Goal: Information Seeking & Learning: Learn about a topic

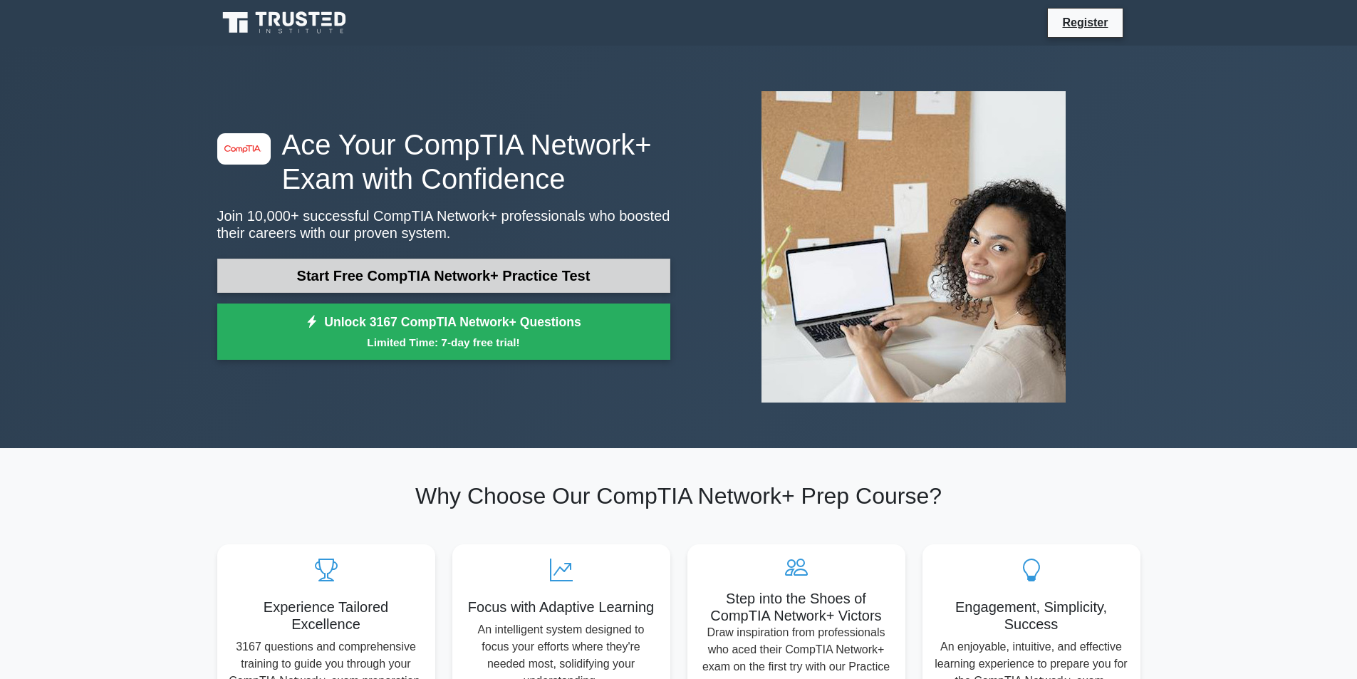
click at [368, 267] on link "Start Free CompTIA Network+ Practice Test" at bounding box center [443, 276] width 453 height 34
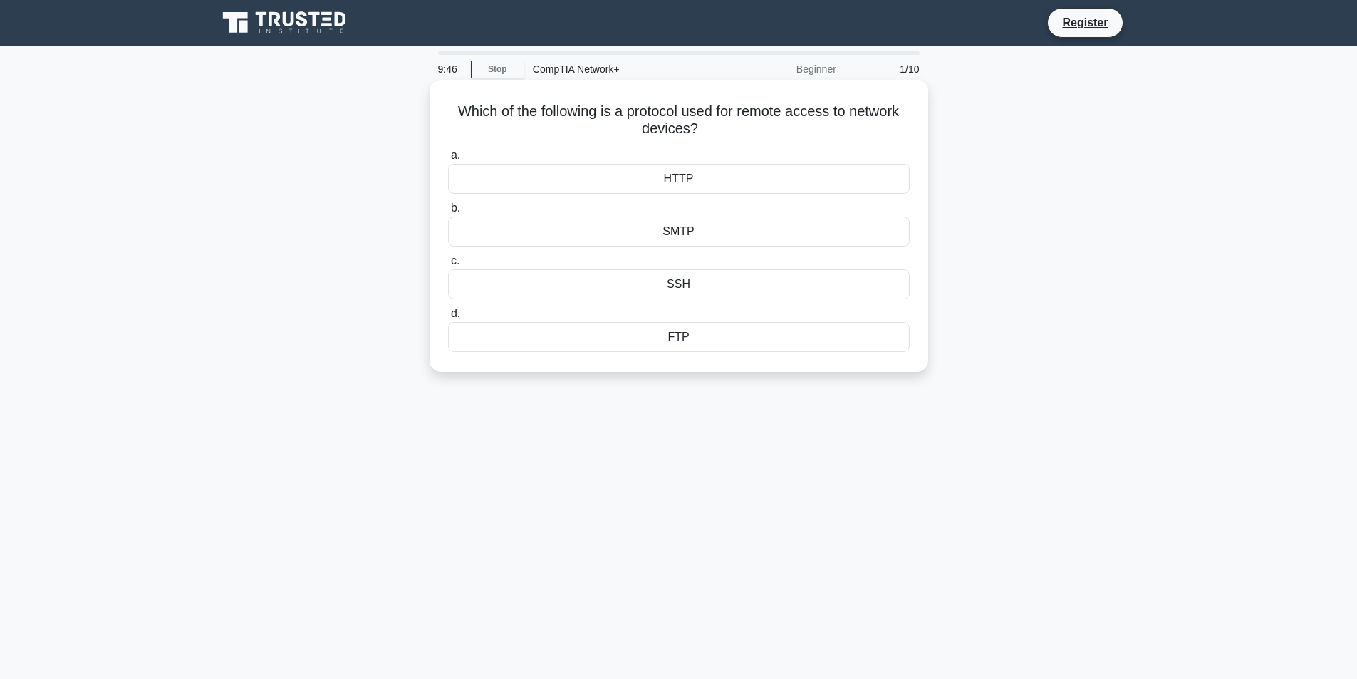
click at [684, 291] on div "SSH" at bounding box center [679, 284] width 462 height 30
click at [448, 266] on input "c. SSH" at bounding box center [448, 260] width 0 height 9
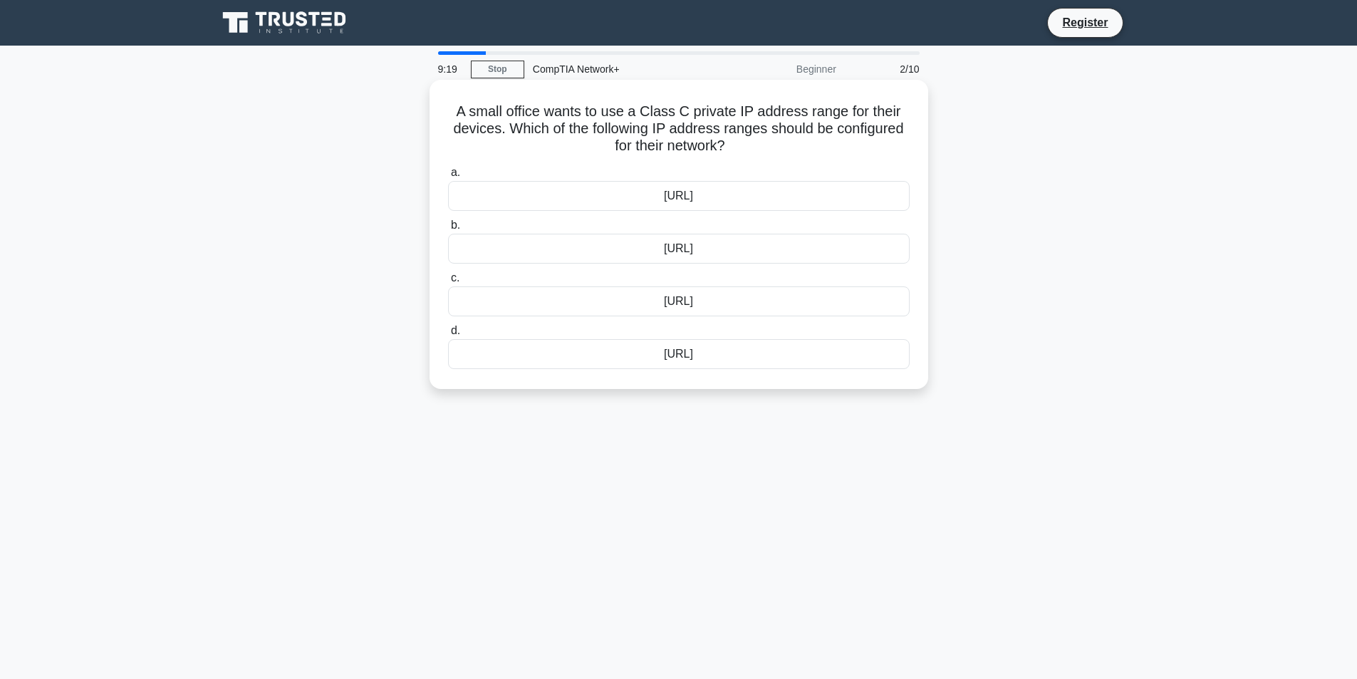
click at [650, 302] on div "172.16.0.0/12" at bounding box center [679, 301] width 462 height 30
click at [448, 283] on input "c. 172.16.0.0/12" at bounding box center [448, 278] width 0 height 9
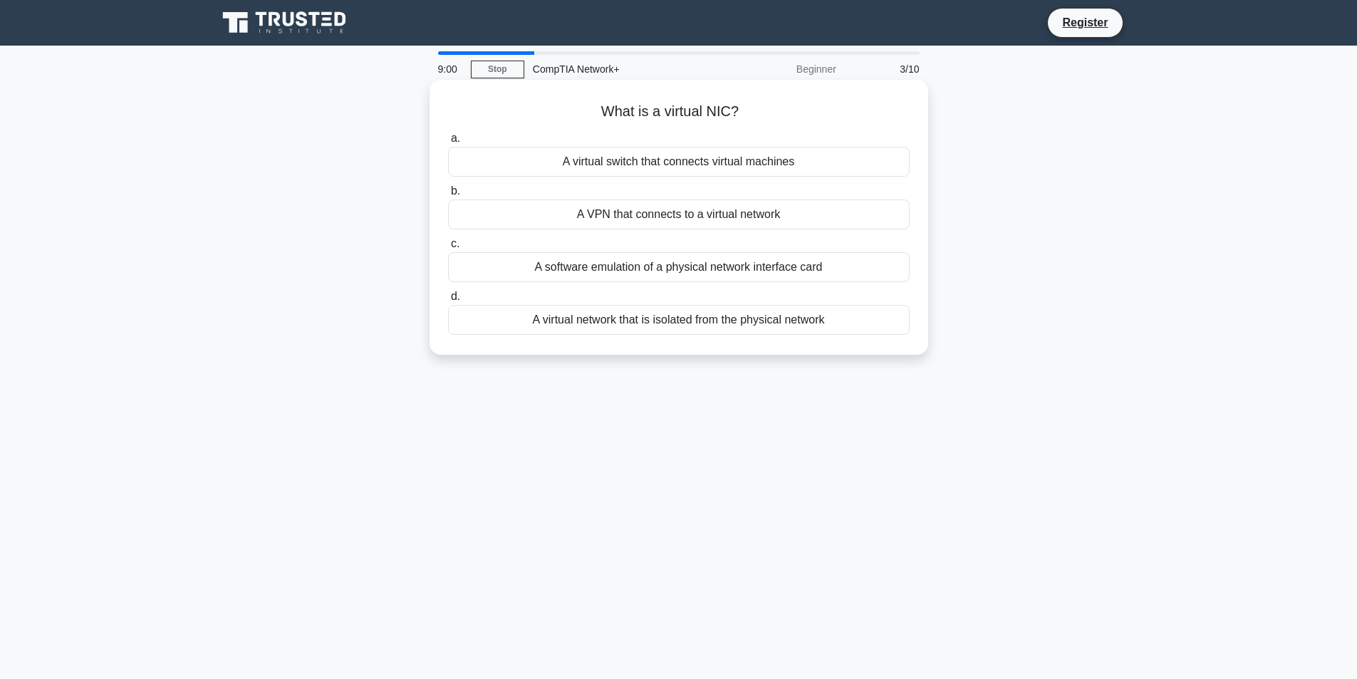
click at [692, 165] on div "A virtual switch that connects virtual machines" at bounding box center [679, 162] width 462 height 30
click at [448, 143] on input "a. A virtual switch that connects virtual machines" at bounding box center [448, 138] width 0 height 9
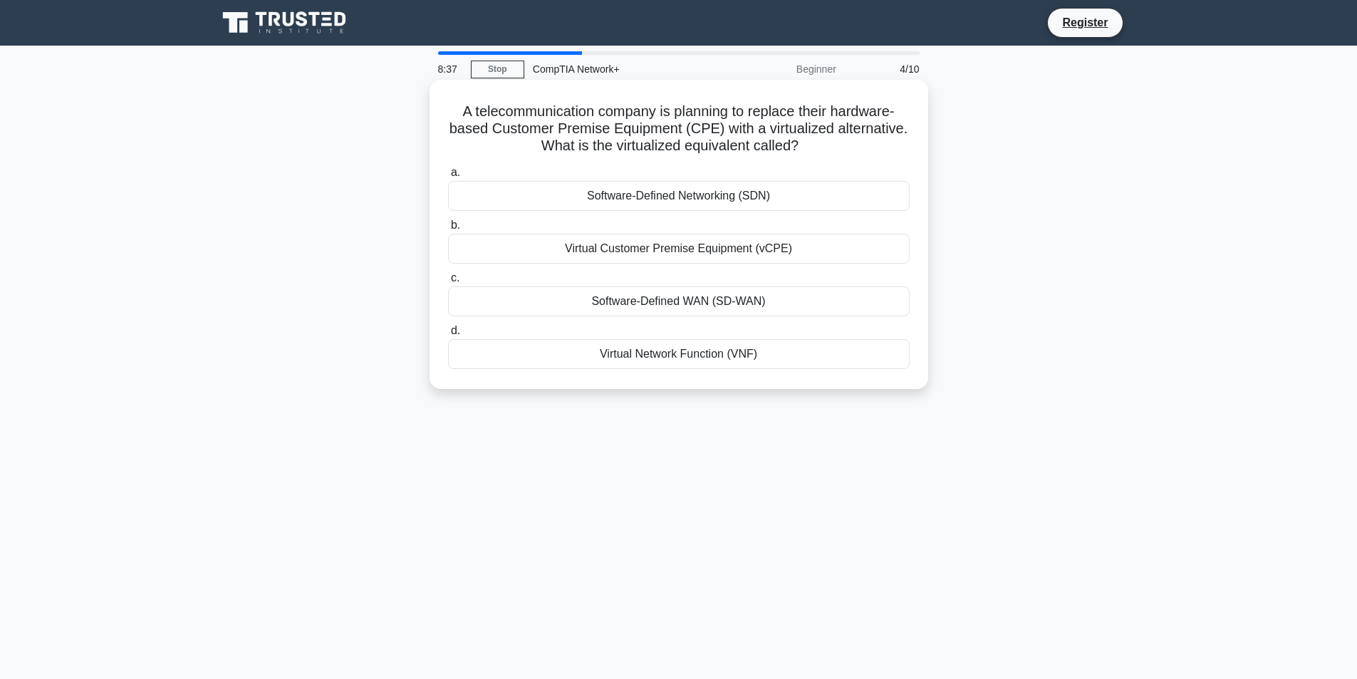
click at [638, 355] on div "Virtual Network Function (VNF)" at bounding box center [679, 354] width 462 height 30
click at [448, 335] on input "d. Virtual Network Function (VNF)" at bounding box center [448, 330] width 0 height 9
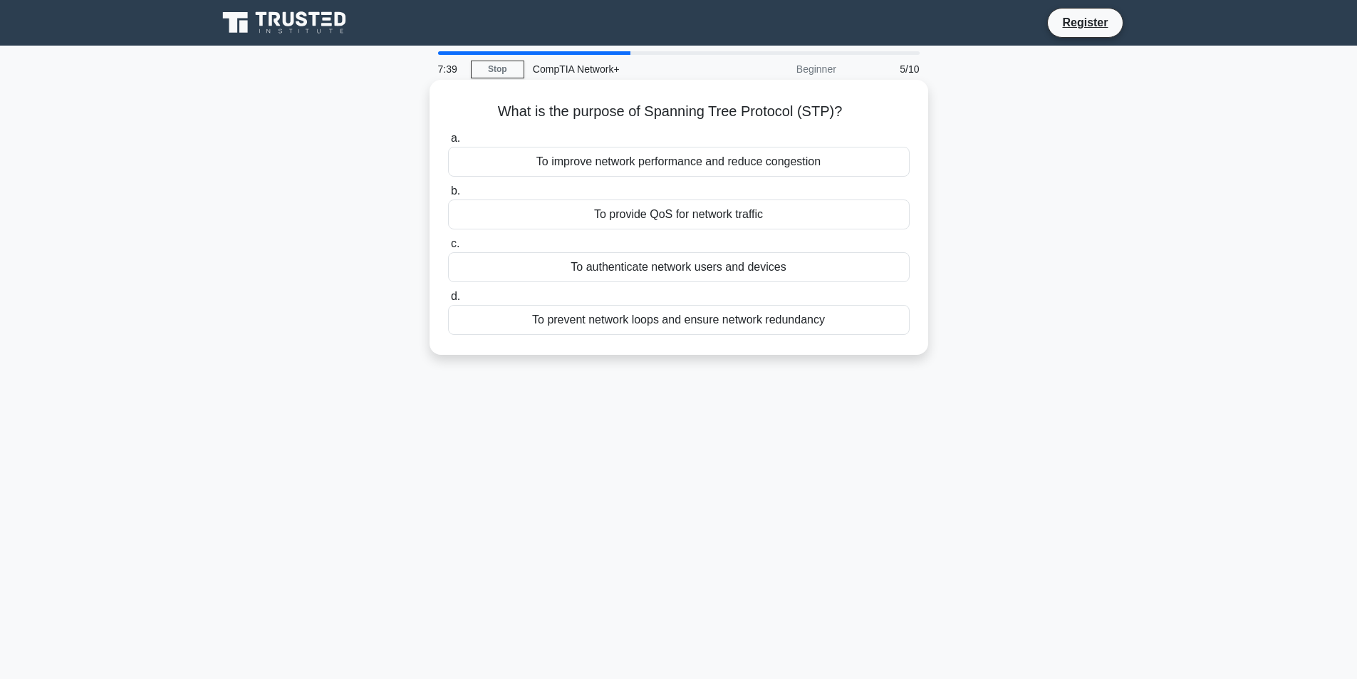
click at [726, 264] on div "To authenticate network users and devices" at bounding box center [679, 267] width 462 height 30
click at [448, 249] on input "c. To authenticate network users and devices" at bounding box center [448, 243] width 0 height 9
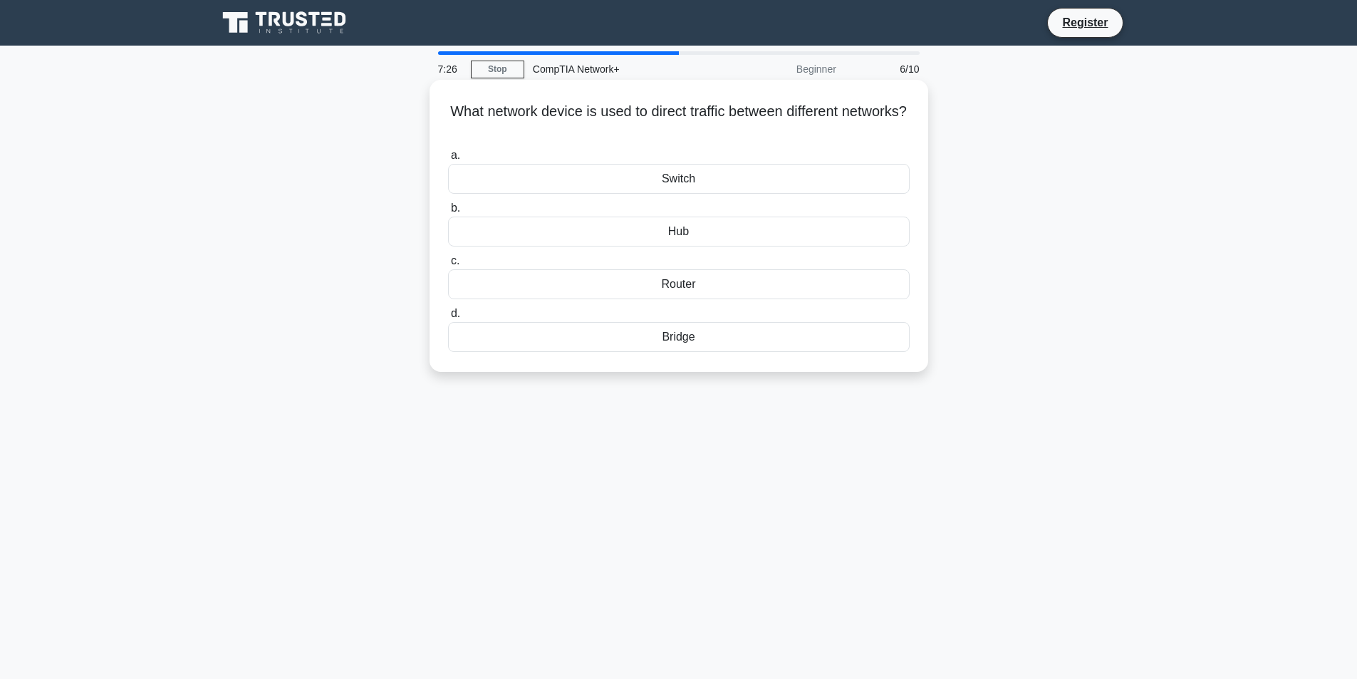
click at [680, 339] on div "Bridge" at bounding box center [679, 337] width 462 height 30
click at [448, 318] on input "d. Bridge" at bounding box center [448, 313] width 0 height 9
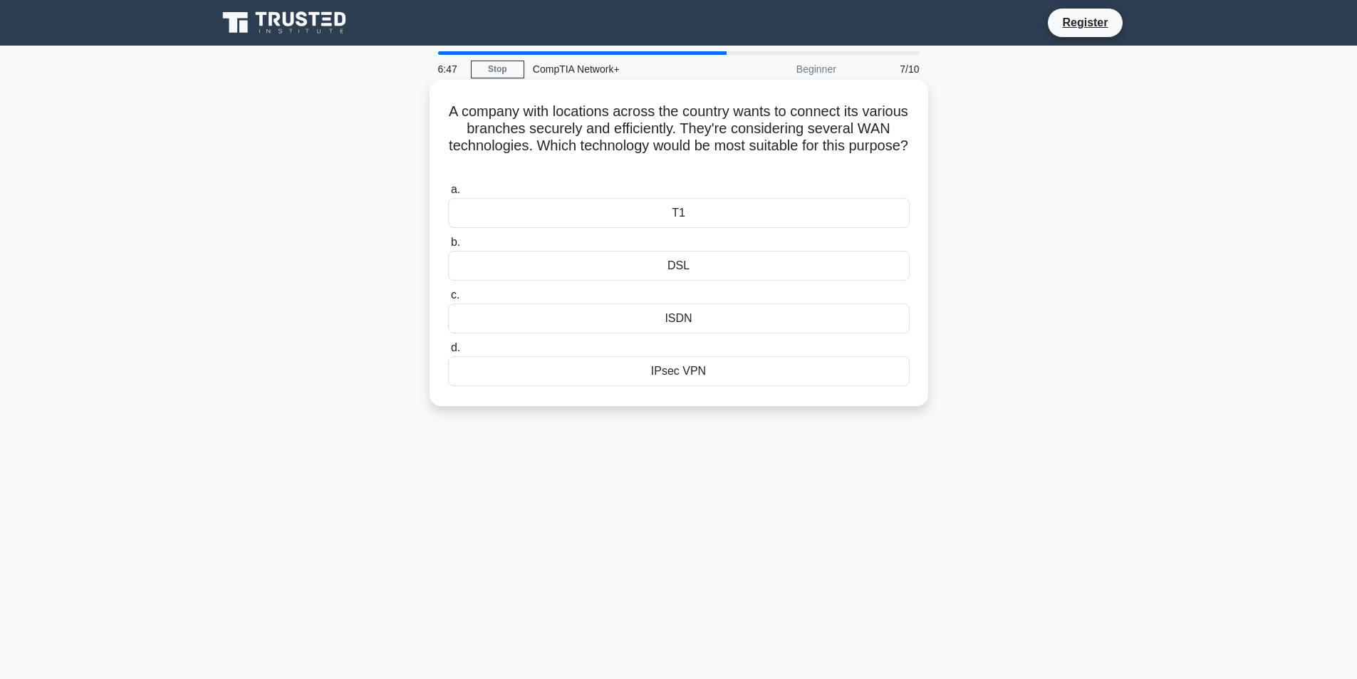
click at [676, 367] on div "IPsec VPN" at bounding box center [679, 371] width 462 height 30
click at [448, 353] on input "d. IPsec VPN" at bounding box center [448, 347] width 0 height 9
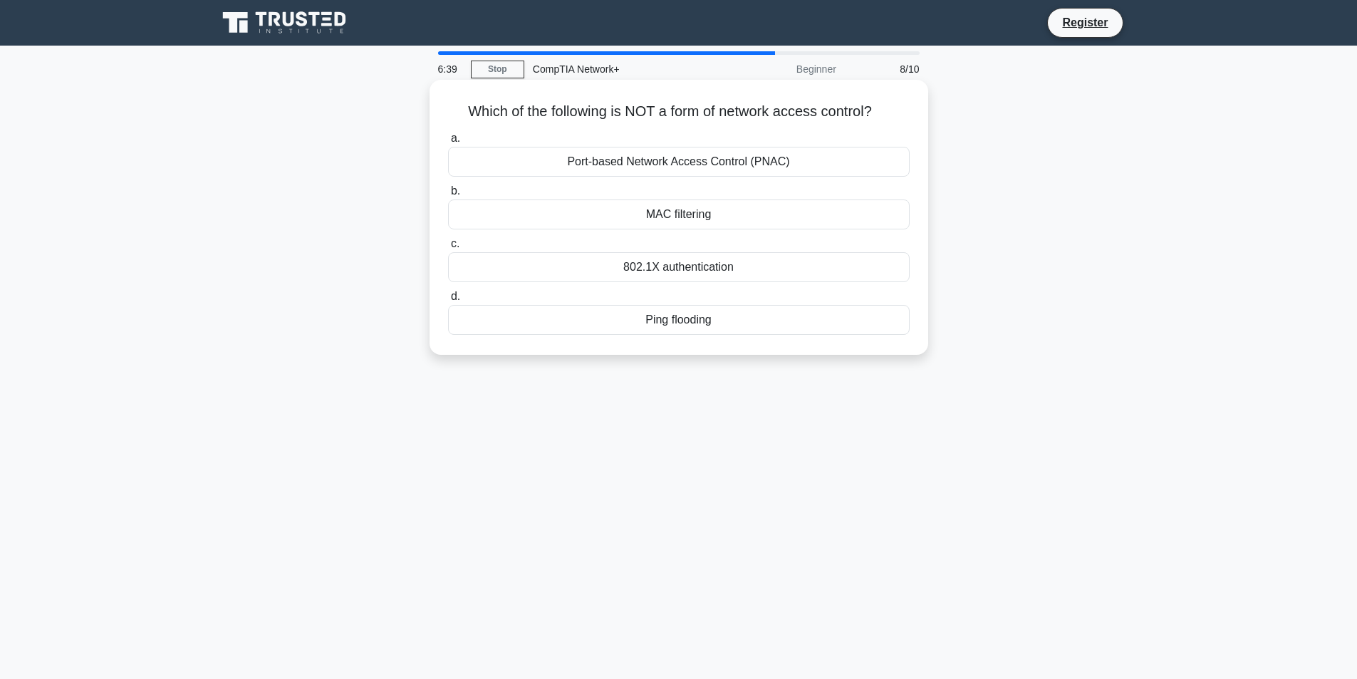
click at [658, 326] on div "Ping flooding" at bounding box center [679, 320] width 462 height 30
click at [448, 301] on input "d. Ping flooding" at bounding box center [448, 296] width 0 height 9
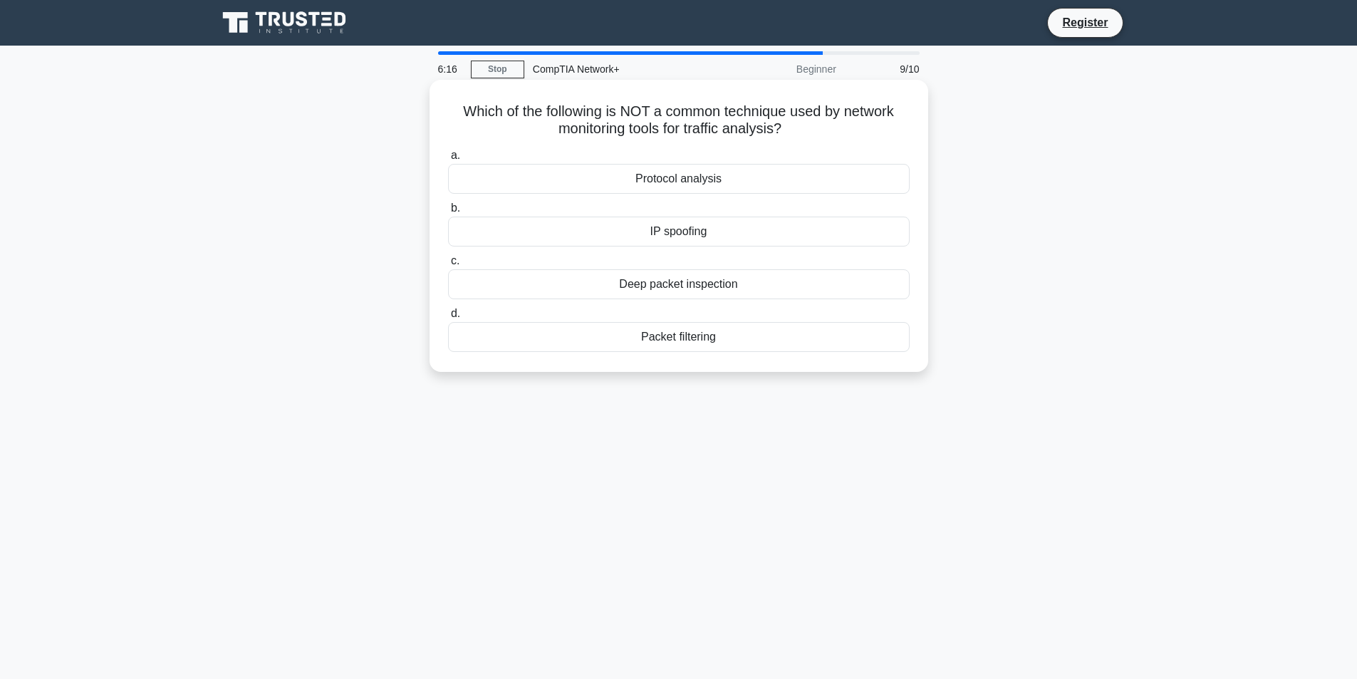
click at [668, 240] on div "IP spoofing" at bounding box center [679, 232] width 462 height 30
click at [448, 213] on input "b. IP spoofing" at bounding box center [448, 208] width 0 height 9
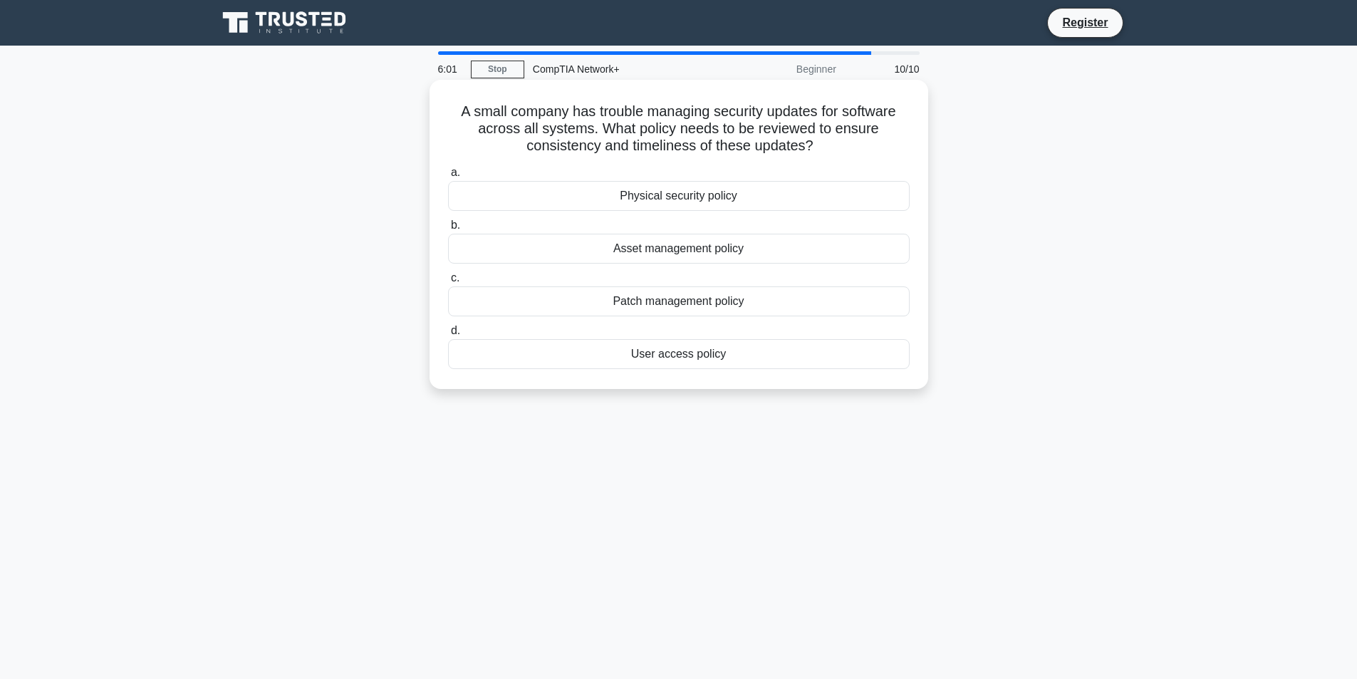
click at [676, 355] on div "User access policy" at bounding box center [679, 354] width 462 height 30
click at [448, 335] on input "d. User access policy" at bounding box center [448, 330] width 0 height 9
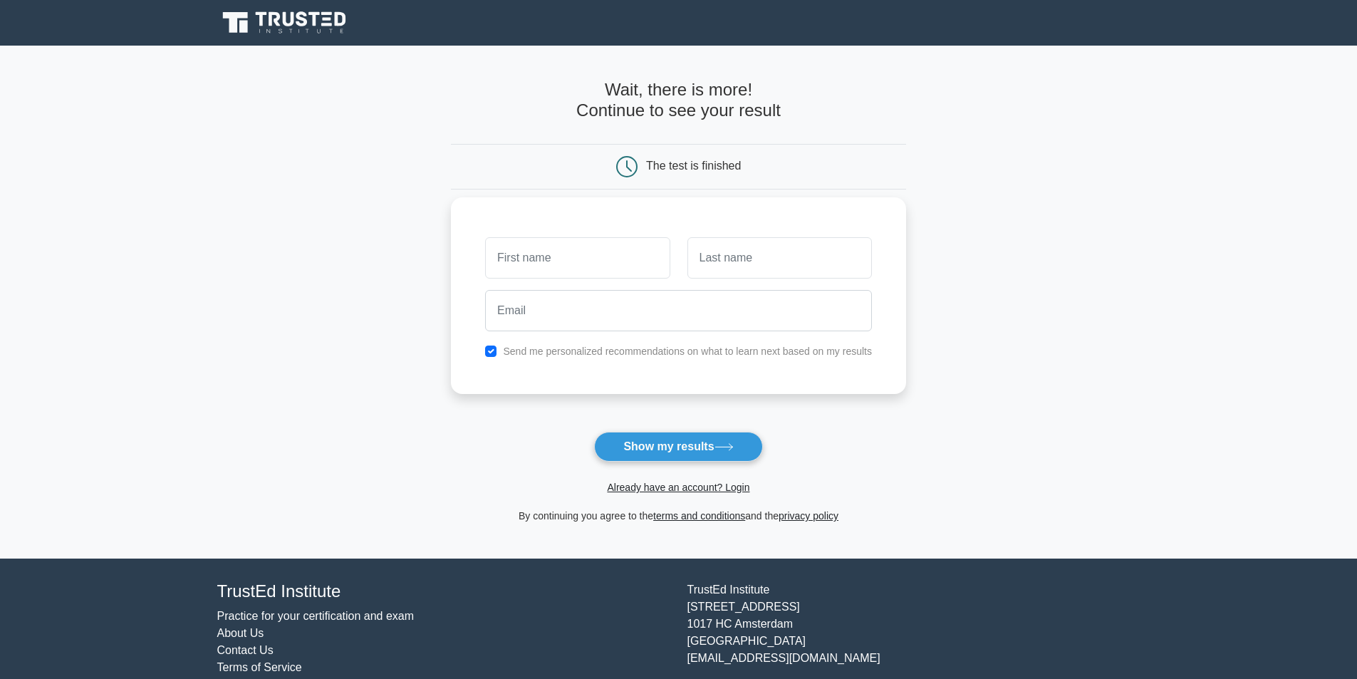
click at [565, 259] on input "text" at bounding box center [577, 257] width 184 height 41
click at [578, 266] on input "text" at bounding box center [577, 257] width 184 height 41
type input "[PERSON_NAME]"
click at [737, 269] on input "text" at bounding box center [779, 257] width 184 height 41
type input "Holloway"
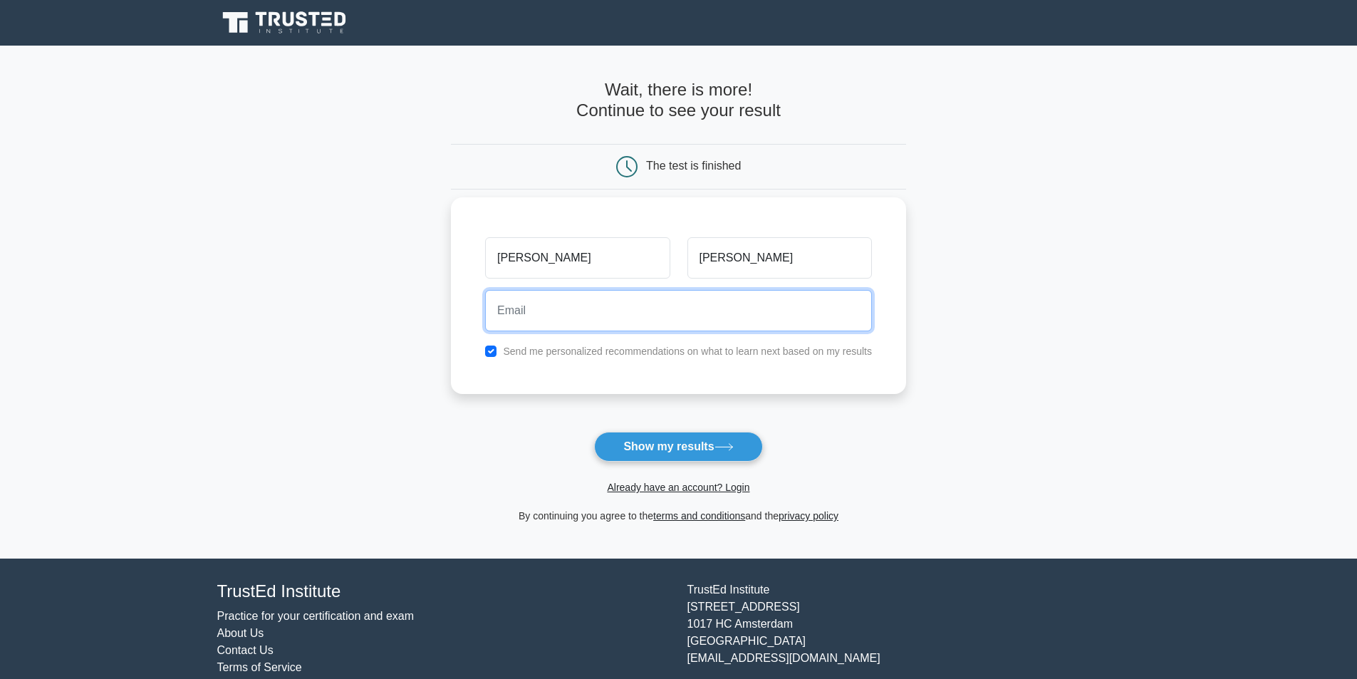
click at [583, 318] on input "email" at bounding box center [678, 310] width 387 height 41
type input "hollowayj2015@gmail.com"
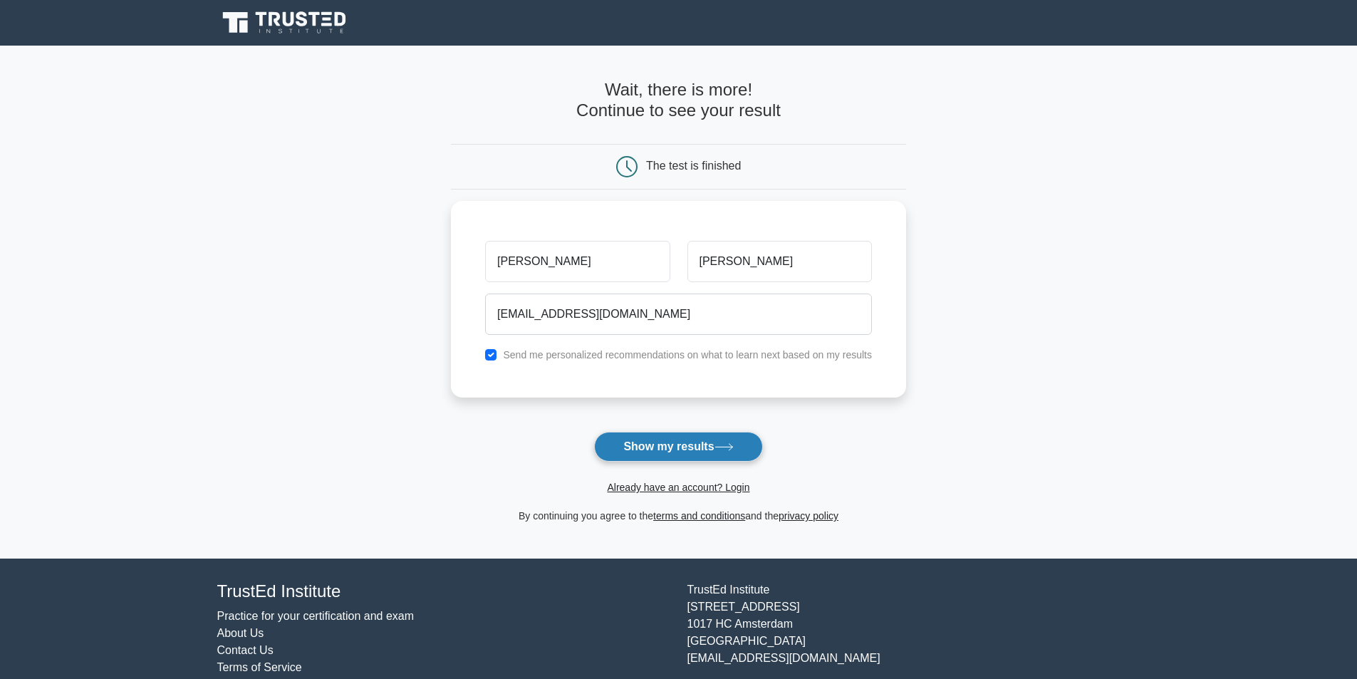
click at [628, 447] on button "Show my results" at bounding box center [678, 447] width 168 height 30
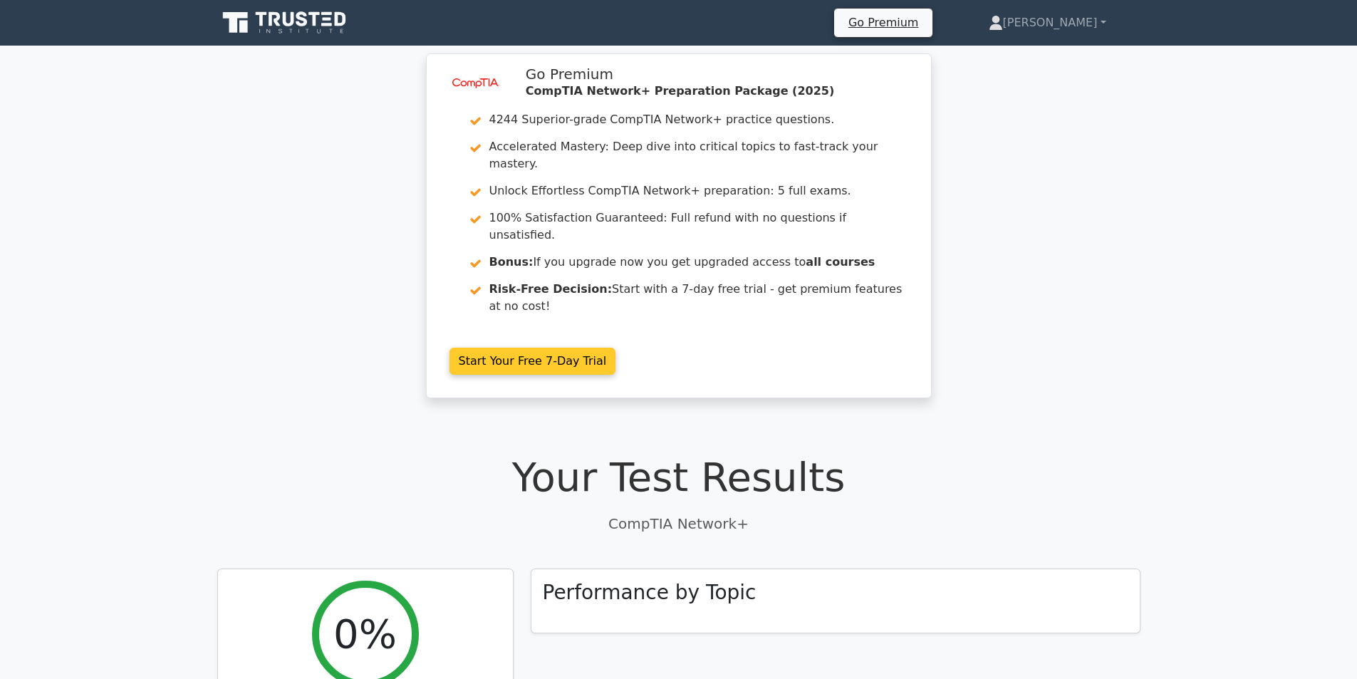
click at [511, 348] on link "Start Your Free 7-Day Trial" at bounding box center [532, 361] width 167 height 27
